Goal: Check status: Check status

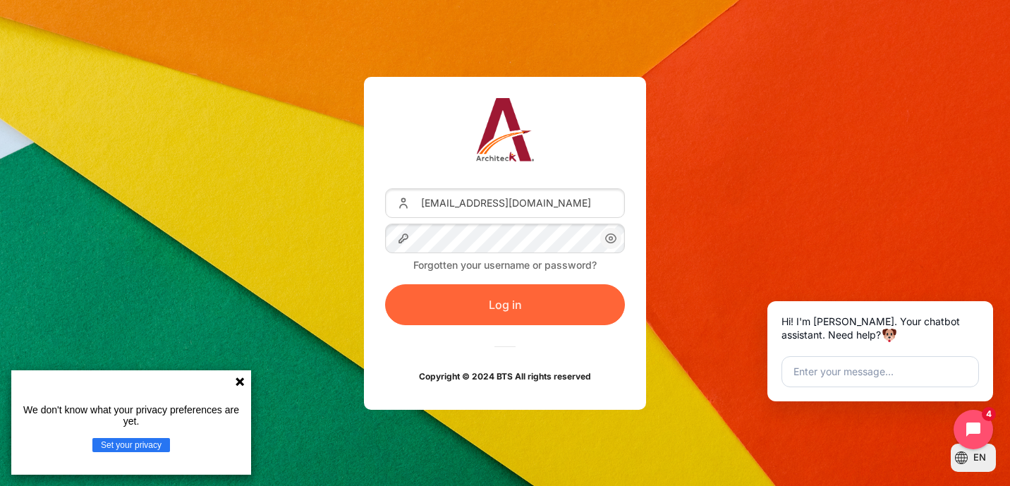
click at [512, 311] on button "Log in" at bounding box center [505, 304] width 240 height 41
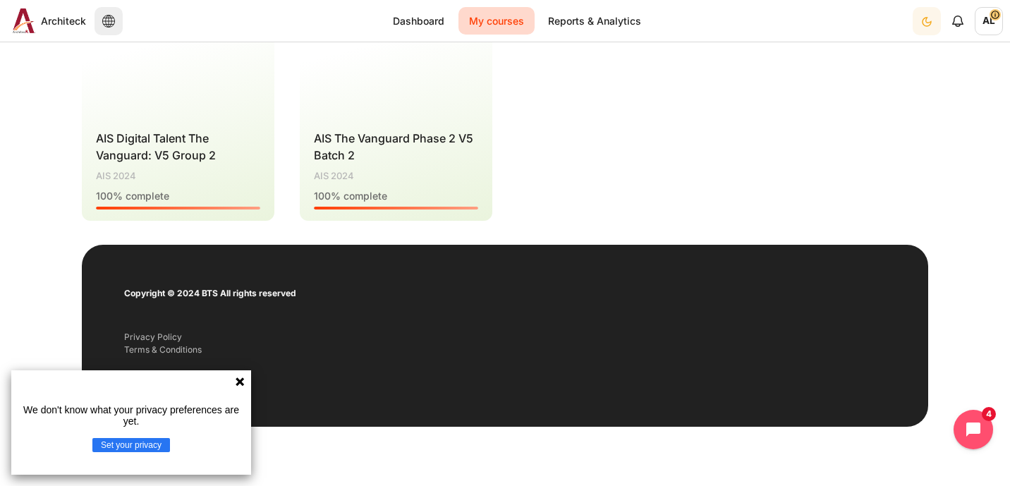
scroll to position [269, 0]
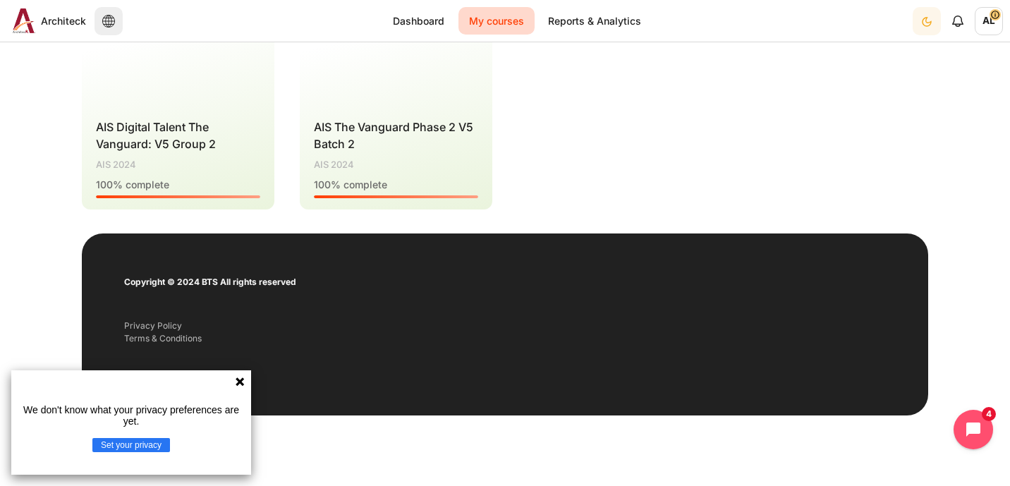
click at [241, 385] on icon at bounding box center [239, 381] width 11 height 11
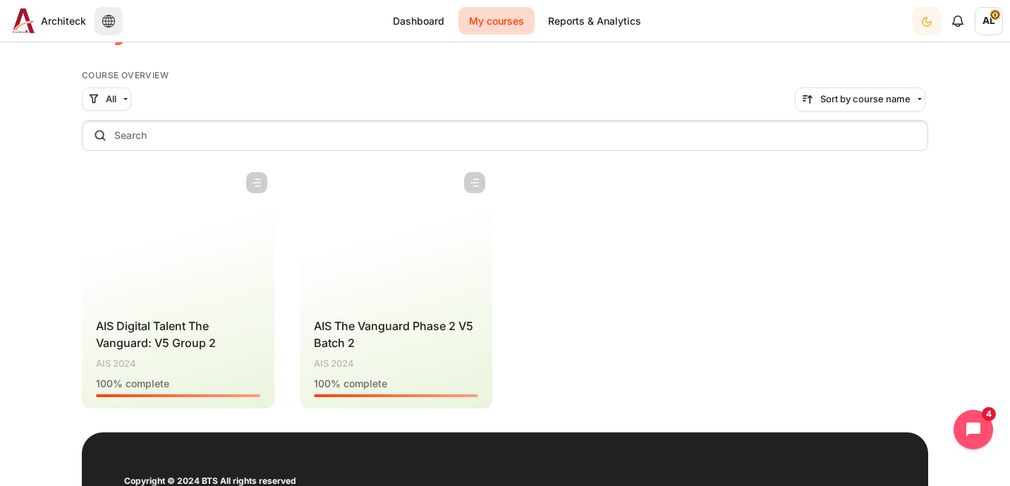
scroll to position [0, 0]
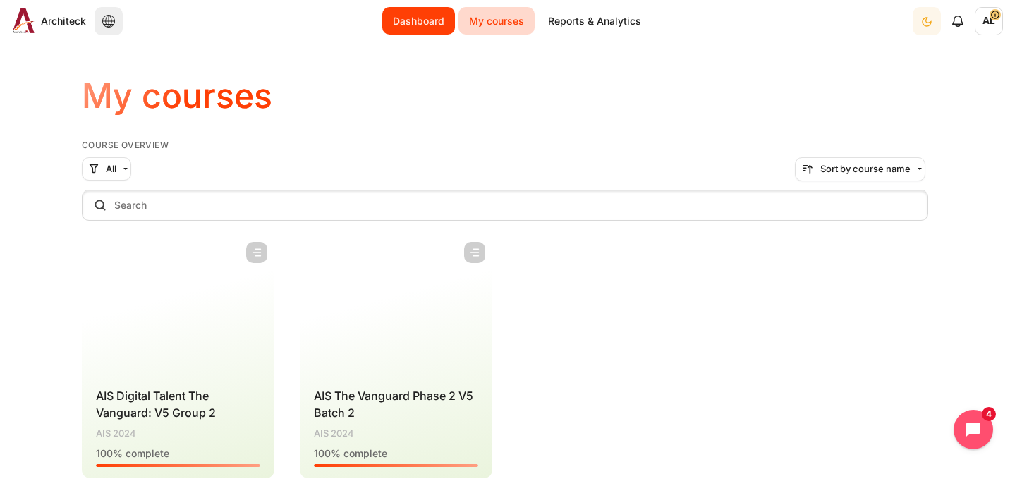
click at [424, 22] on link "Dashboard" at bounding box center [418, 21] width 73 height 28
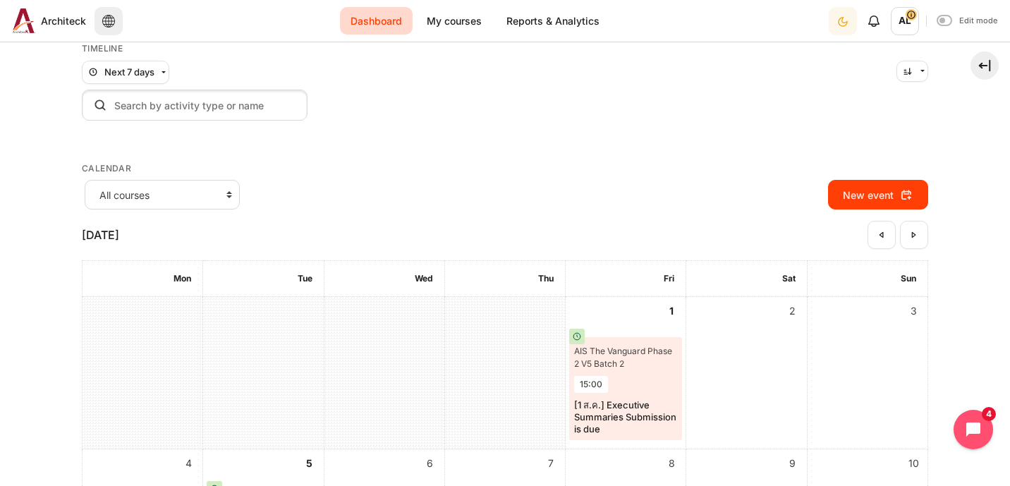
scroll to position [102, 0]
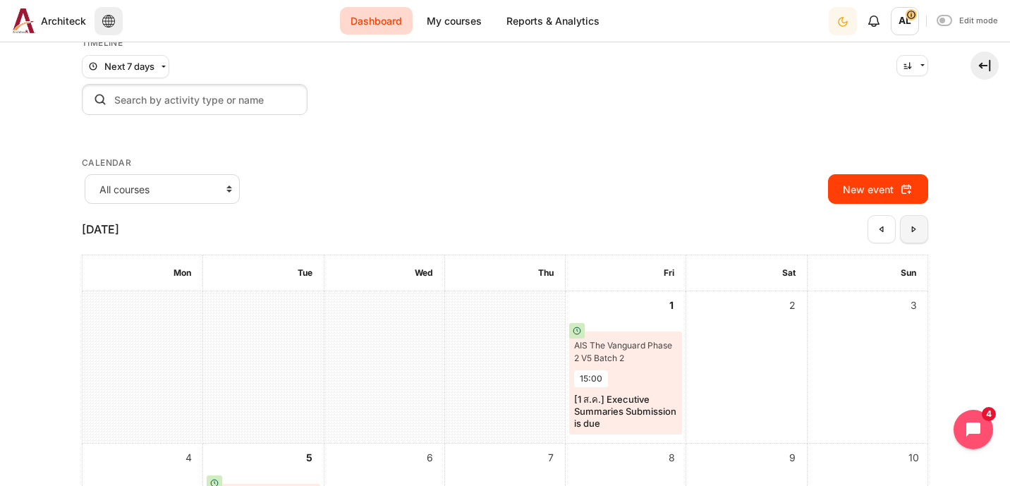
click at [912, 230] on link "September" at bounding box center [914, 229] width 28 height 28
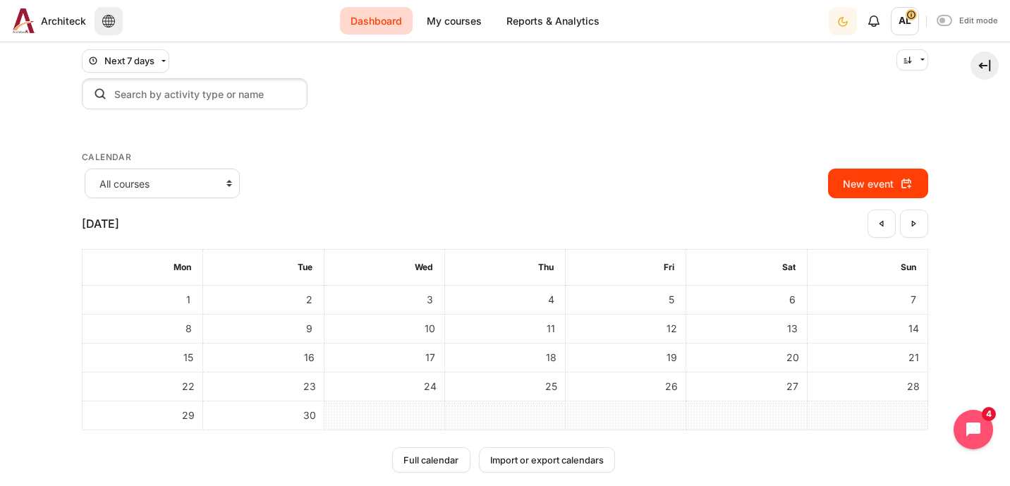
scroll to position [111, 0]
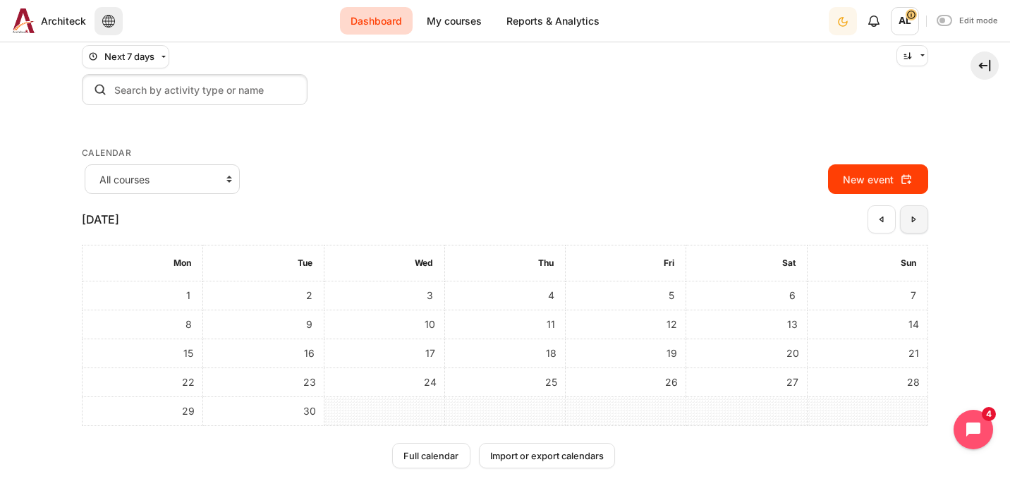
click at [902, 216] on link "October" at bounding box center [914, 219] width 28 height 28
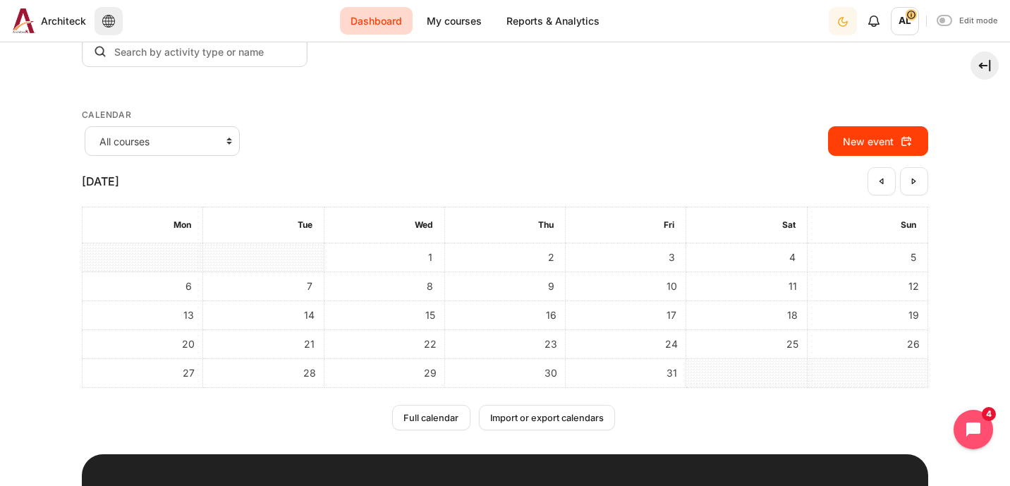
scroll to position [157, 0]
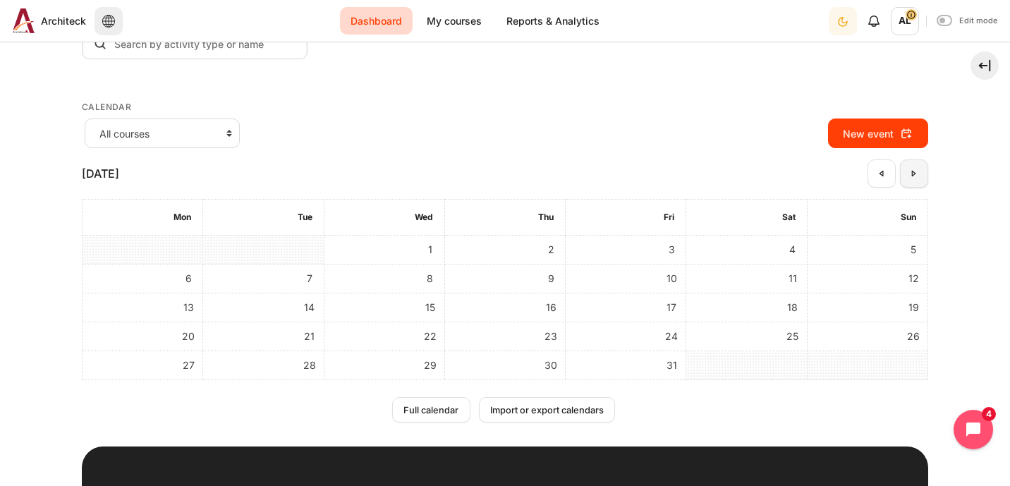
click at [902, 182] on link "November" at bounding box center [914, 173] width 28 height 28
click at [905, 179] on link "December" at bounding box center [914, 173] width 28 height 28
click at [905, 179] on link "January" at bounding box center [914, 173] width 28 height 28
